Goal: Task Accomplishment & Management: Use online tool/utility

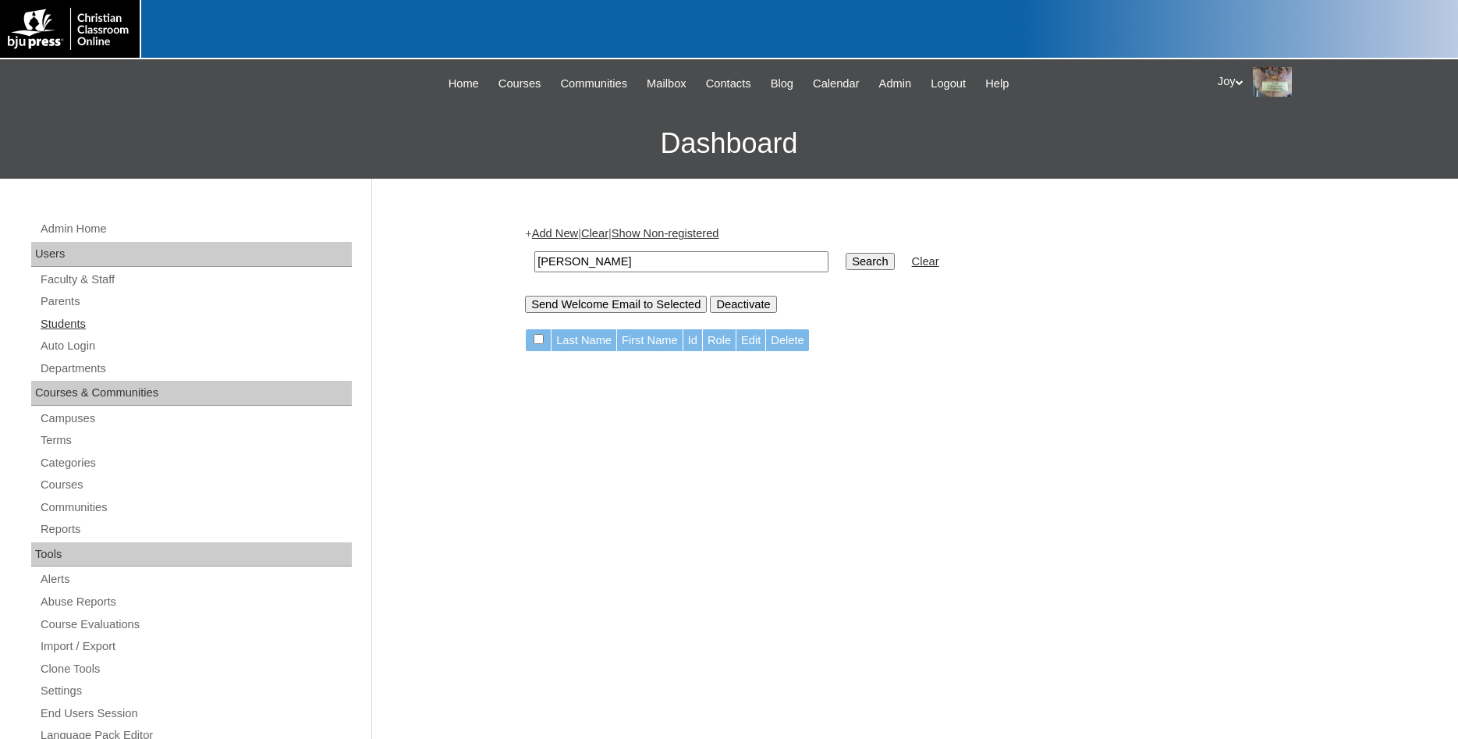
click at [60, 324] on link "Students" at bounding box center [195, 323] width 313 height 19
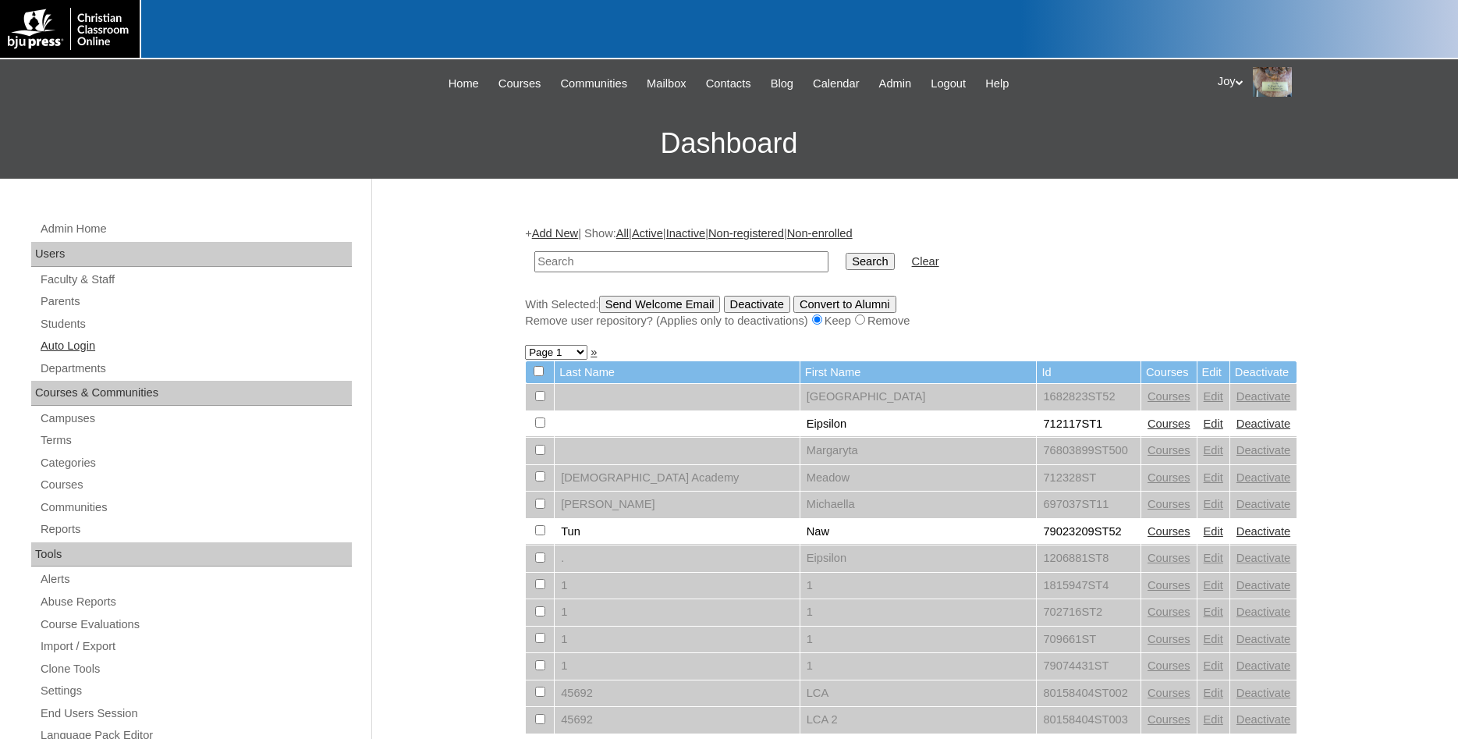
click at [62, 345] on link "Auto Login" at bounding box center [195, 345] width 313 height 19
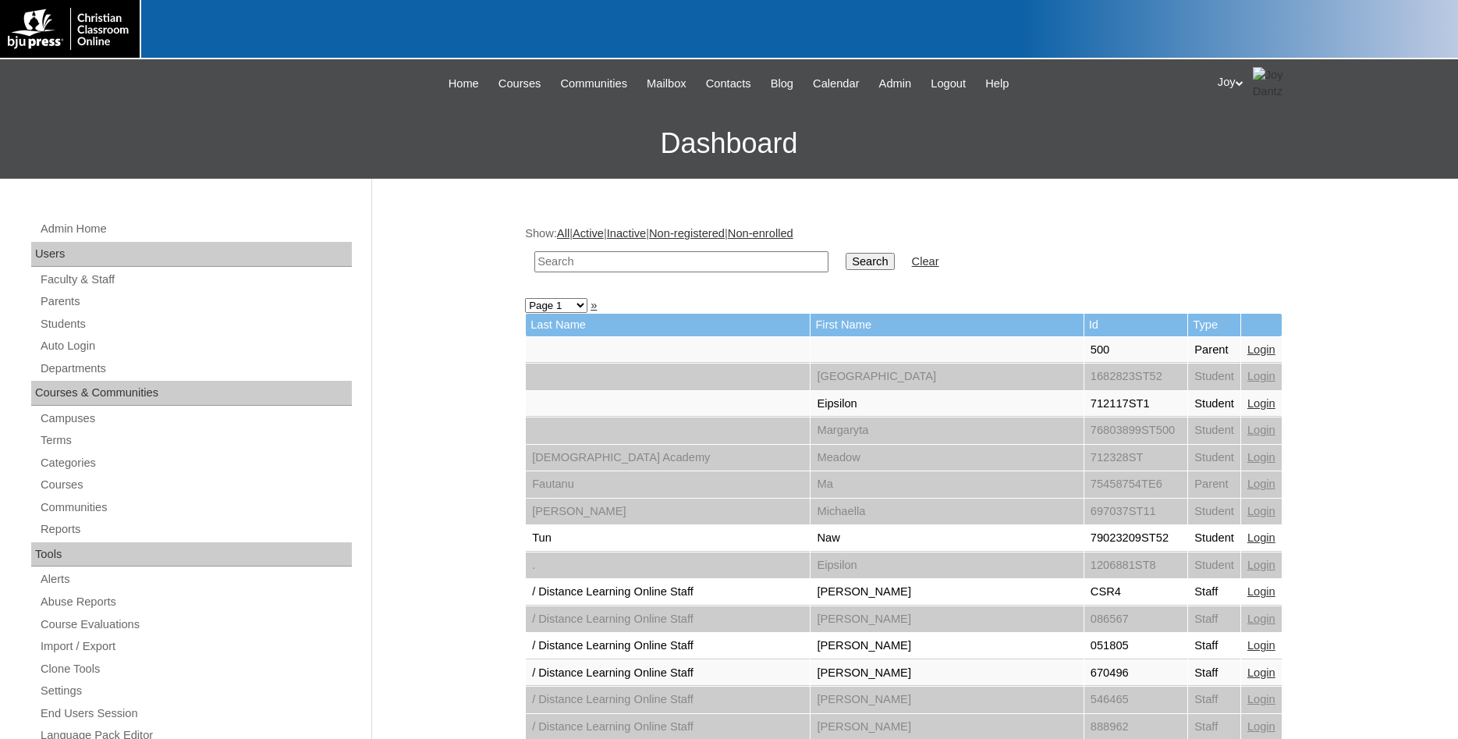
paste input "[PERSON_NAME][EMAIL_ADDRESS][PERSON_NAME][DOMAIN_NAME]"
drag, startPoint x: 755, startPoint y: 262, endPoint x: 430, endPoint y: 258, distance: 325.3
click at [534, 258] on input "ashley.scoonover@sjcacavaliers.com" at bounding box center [681, 261] width 294 height 21
paste input "klawhon@wakullachristian"
type input "[EMAIL_ADDRESS][DOMAIN_NAME]"
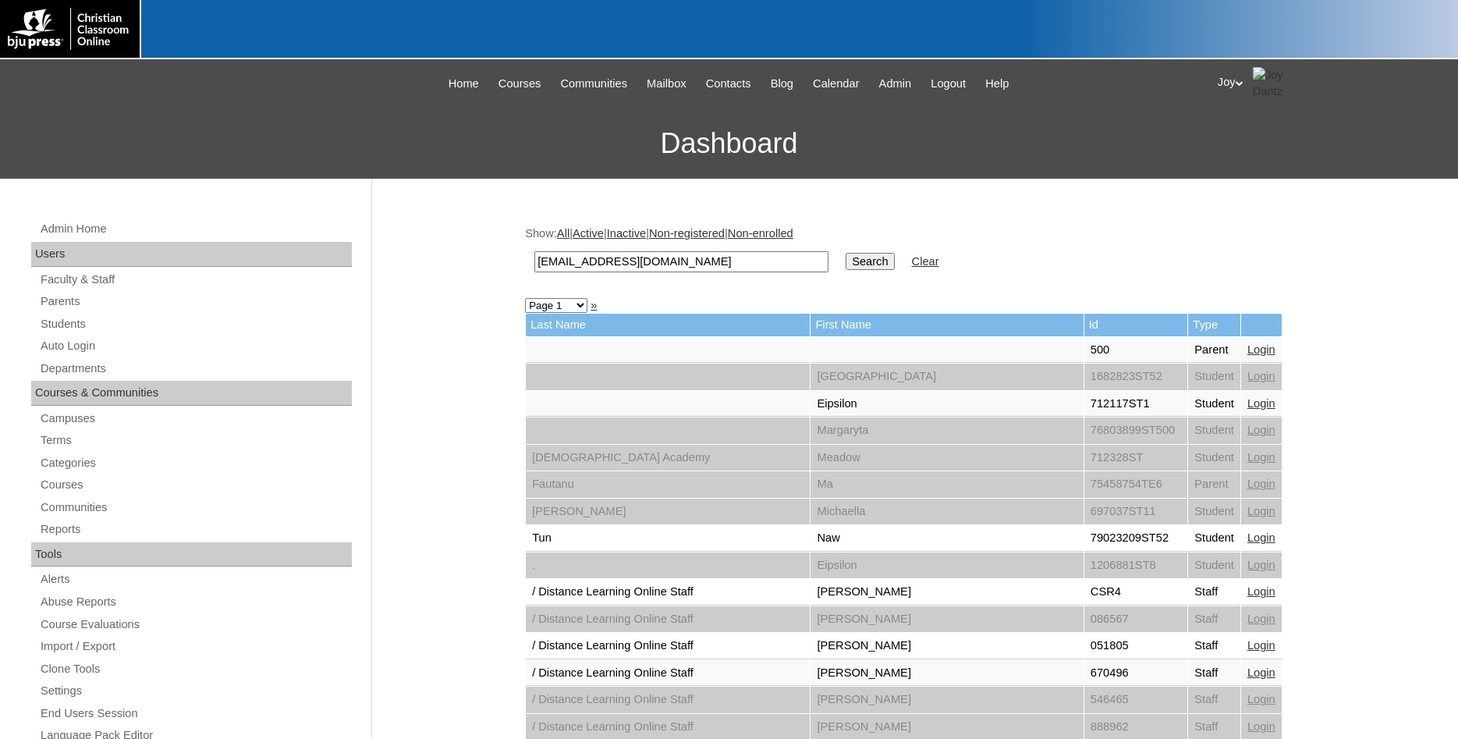
click at [846, 263] on input "Search" at bounding box center [870, 261] width 48 height 17
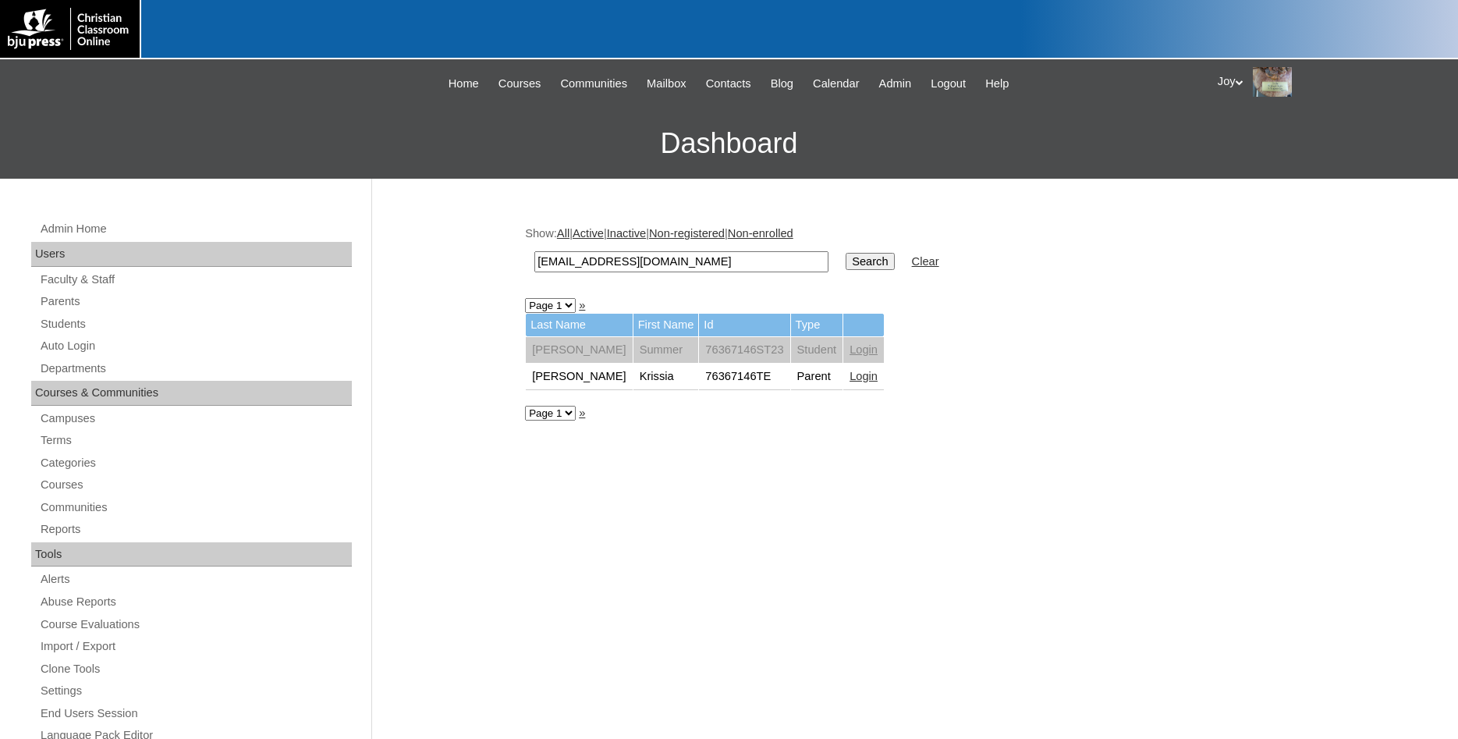
click at [849, 382] on link "Login" at bounding box center [863, 376] width 28 height 12
